Goal: Information Seeking & Learning: Learn about a topic

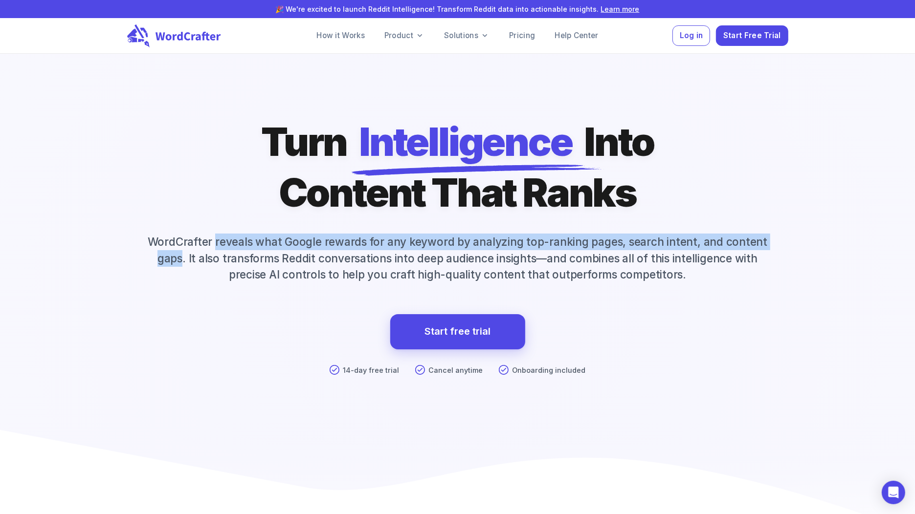
drag, startPoint x: 221, startPoint y: 243, endPoint x: 186, endPoint y: 255, distance: 37.4
click at [186, 255] on p "WordCrafter reveals what Google rewards for any keyword by analyzing top-rankin…" at bounding box center [457, 258] width 661 height 49
copy p "reveals what Google rewards for any keyword by analyzing top-ranking pages, sea…"
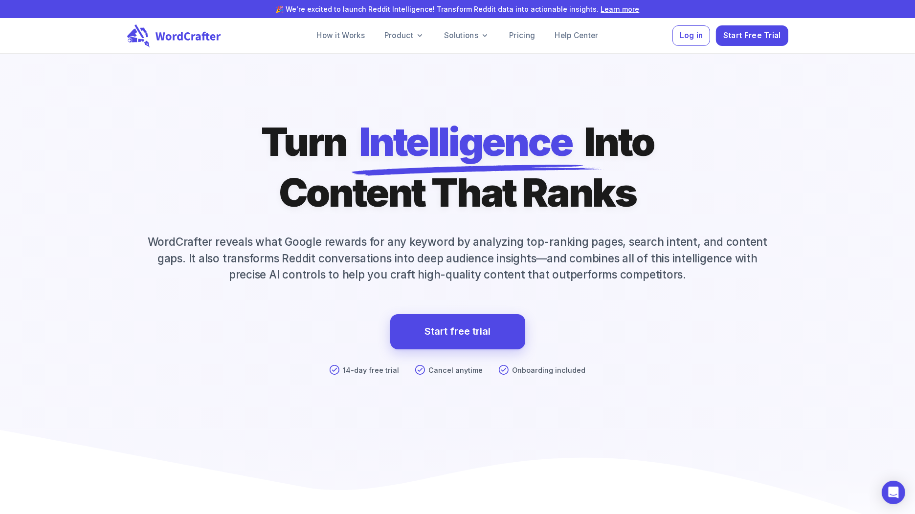
click at [464, 88] on div at bounding box center [458, 302] width 1830 height 997
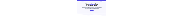
scroll to position [10, 0]
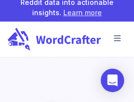
scroll to position [28, 0]
